Goal: Information Seeking & Learning: Learn about a topic

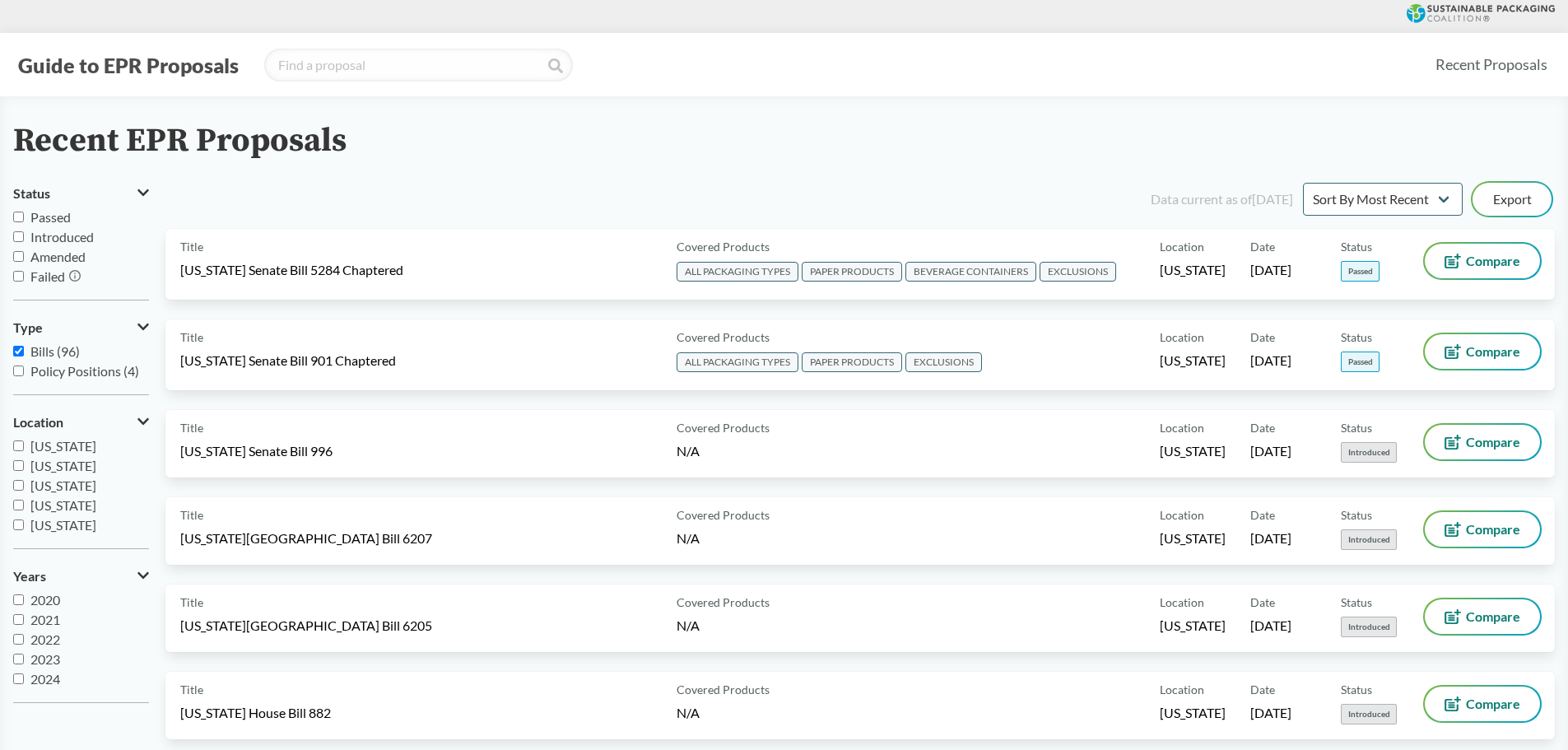
click at [1463, 6] on icon at bounding box center [1492, 13] width 128 height 17
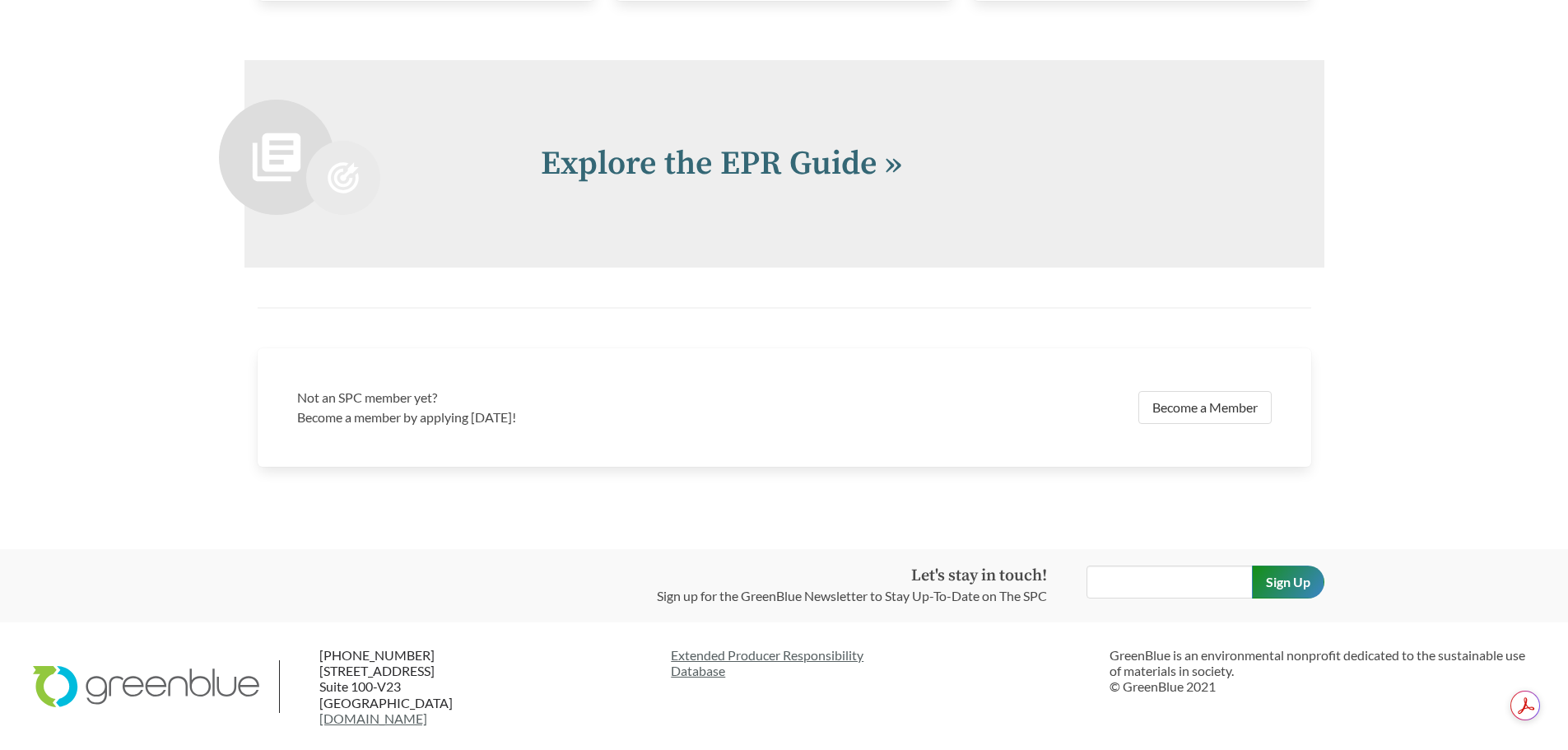
scroll to position [3635, 0]
click at [639, 158] on link "Explore the EPR Guide »" at bounding box center [721, 163] width 362 height 41
